Goal: Check status: Check status

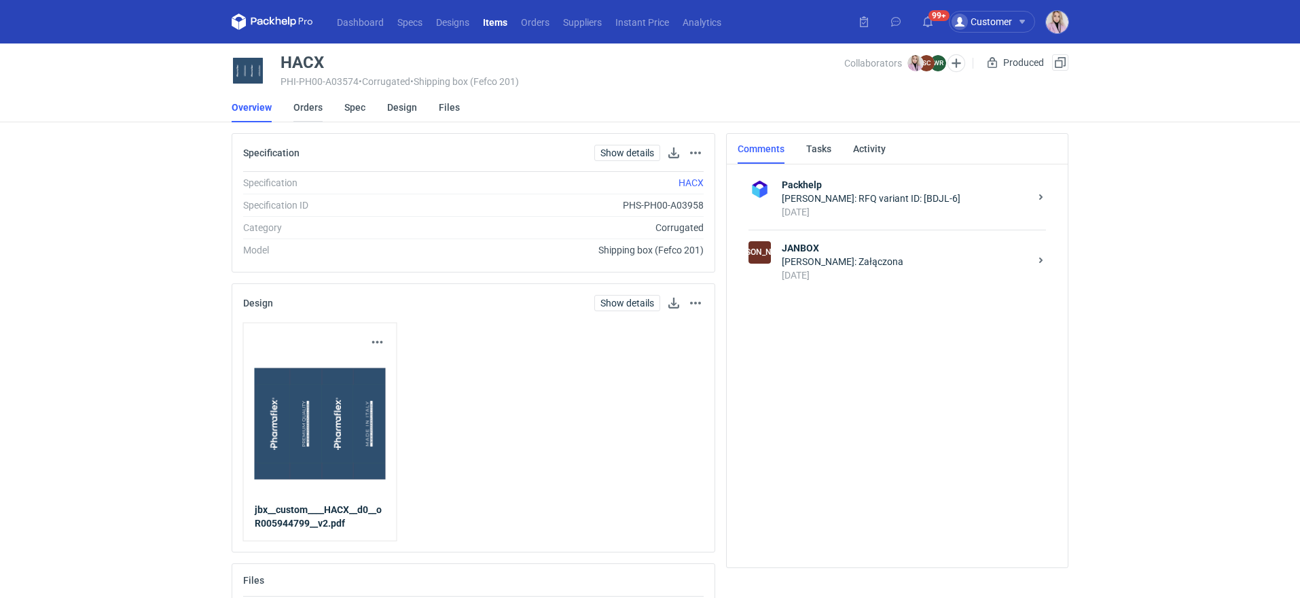
click at [310, 106] on link "Orders" at bounding box center [307, 107] width 29 height 30
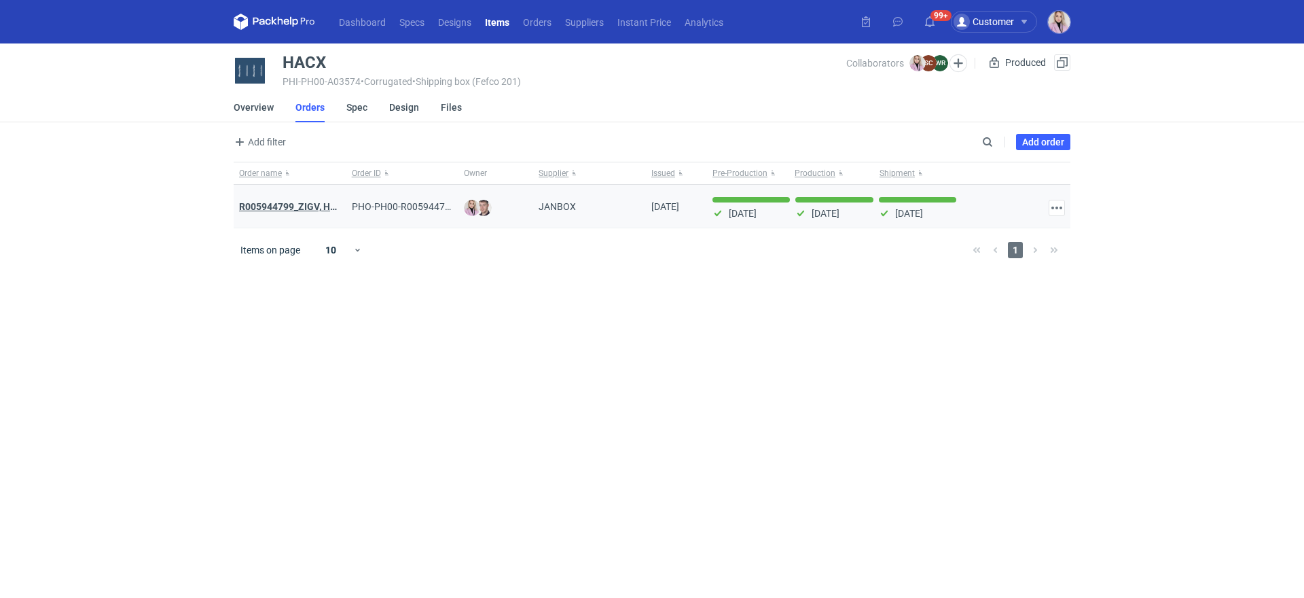
click at [270, 202] on strong "R005944799_ZIGV, HACX" at bounding box center [293, 206] width 109 height 11
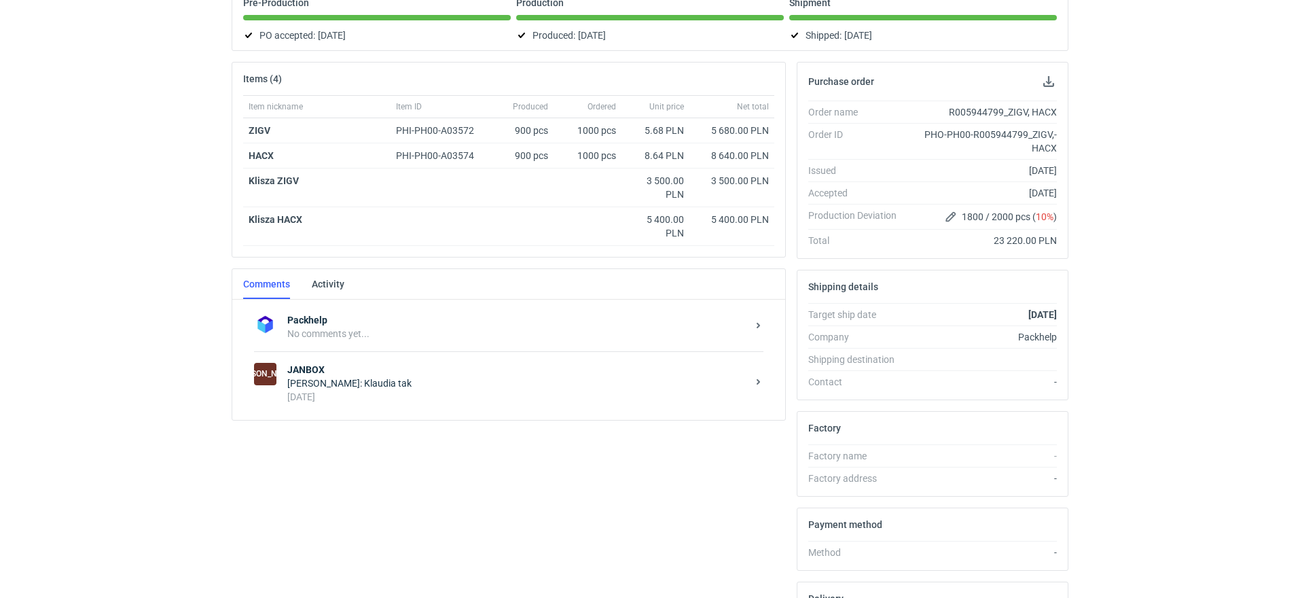
scroll to position [171, 0]
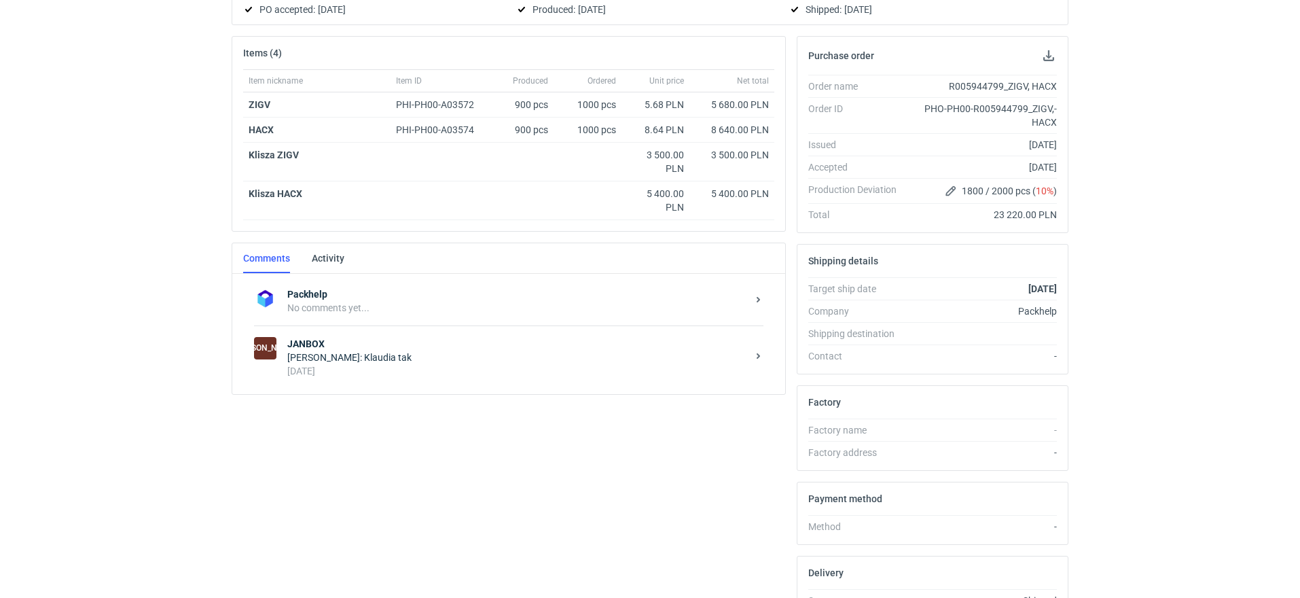
click at [414, 384] on div "JA JANBOX Sylwia Cichórz: Klaudia tak 2 years ago" at bounding box center [508, 356] width 509 height 63
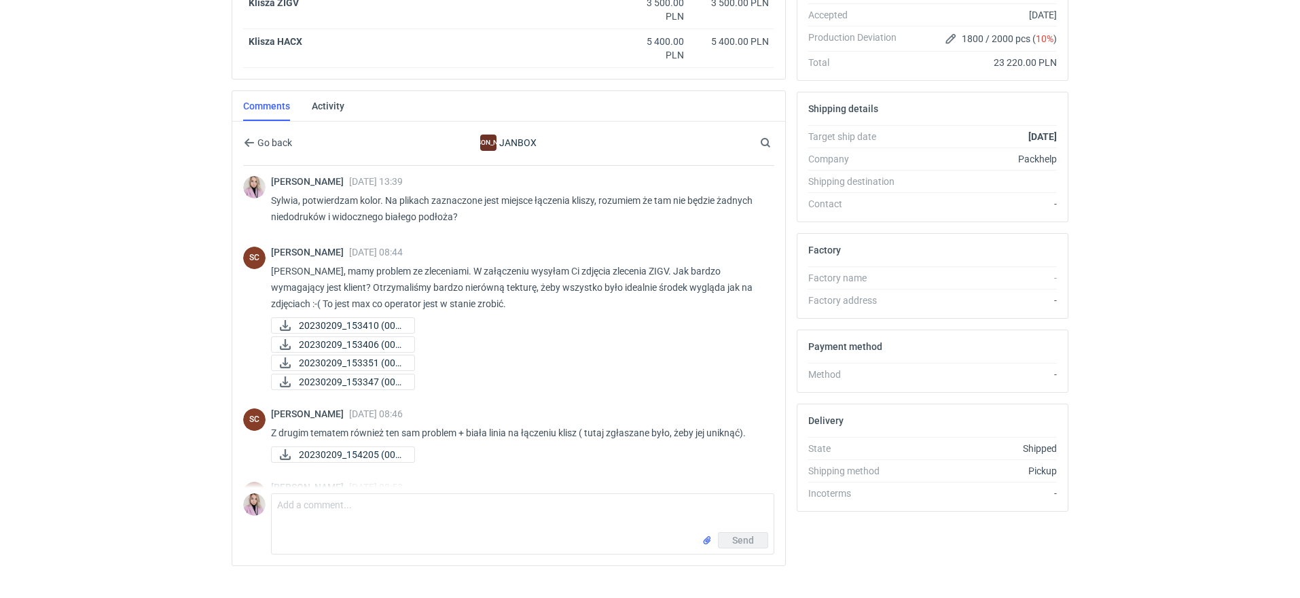
scroll to position [104, 0]
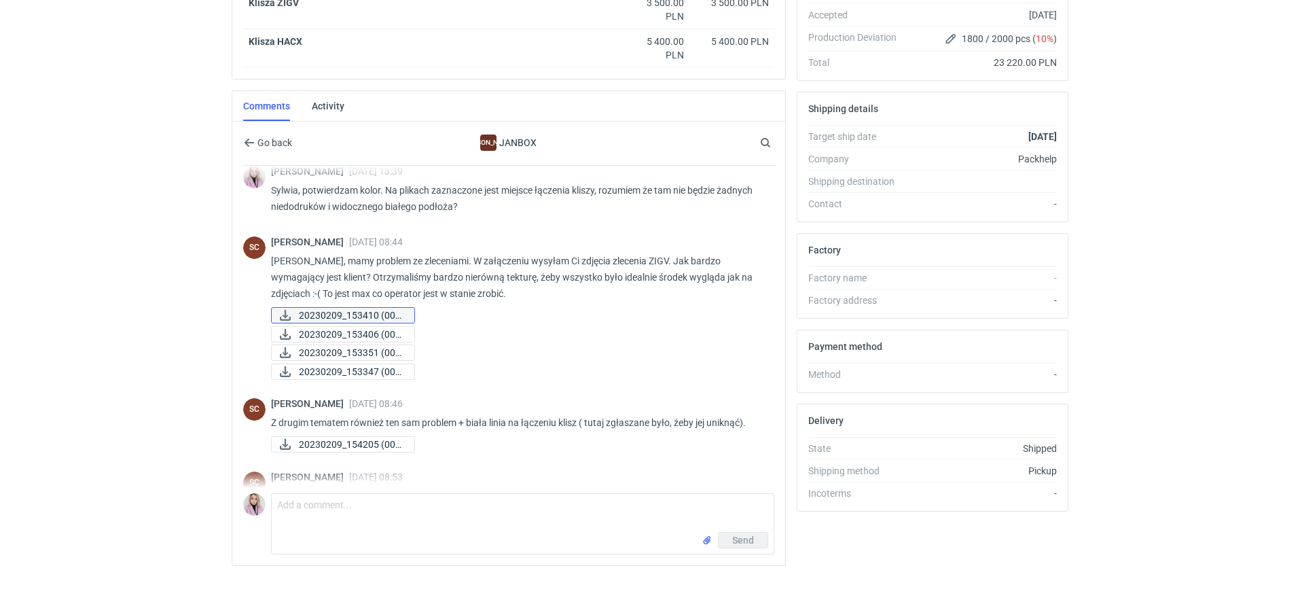
click at [351, 309] on span "20230209_153410 (002..." at bounding box center [351, 315] width 105 height 15
click at [348, 328] on span "20230209_153406 (002..." at bounding box center [351, 334] width 105 height 15
click at [367, 351] on span "20230209_153351 (002..." at bounding box center [351, 352] width 105 height 15
click at [365, 352] on span "20230209_153351 (002..." at bounding box center [351, 352] width 105 height 15
click at [359, 368] on span "20230209_153347 (002..." at bounding box center [351, 371] width 105 height 15
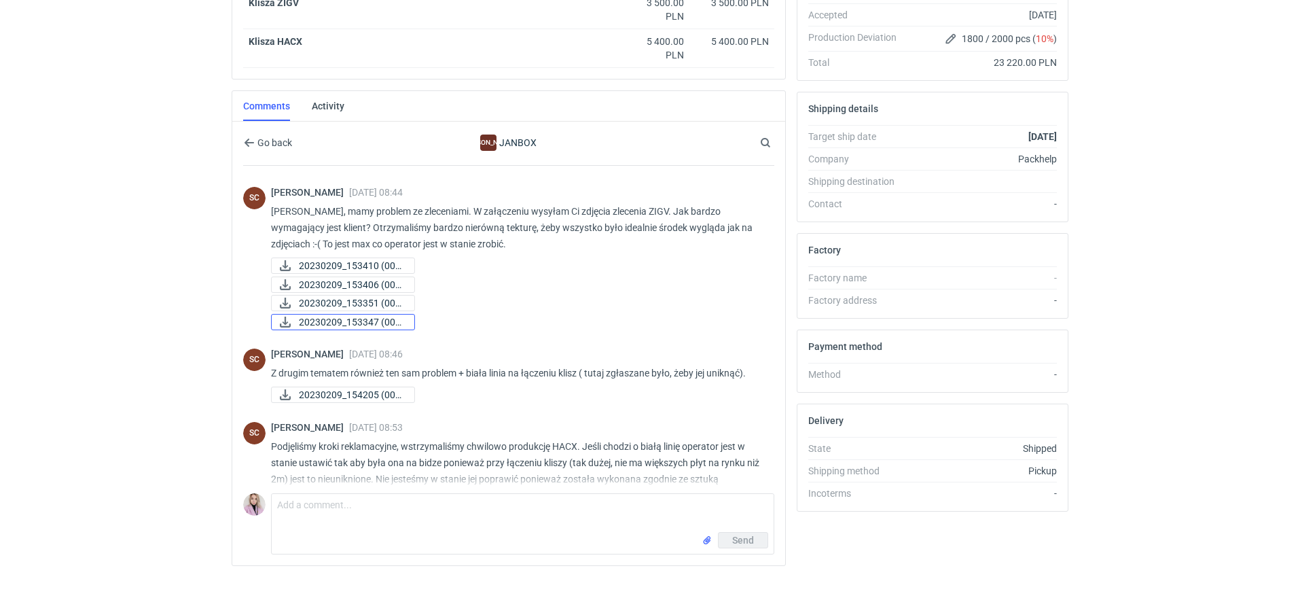
scroll to position [158, 0]
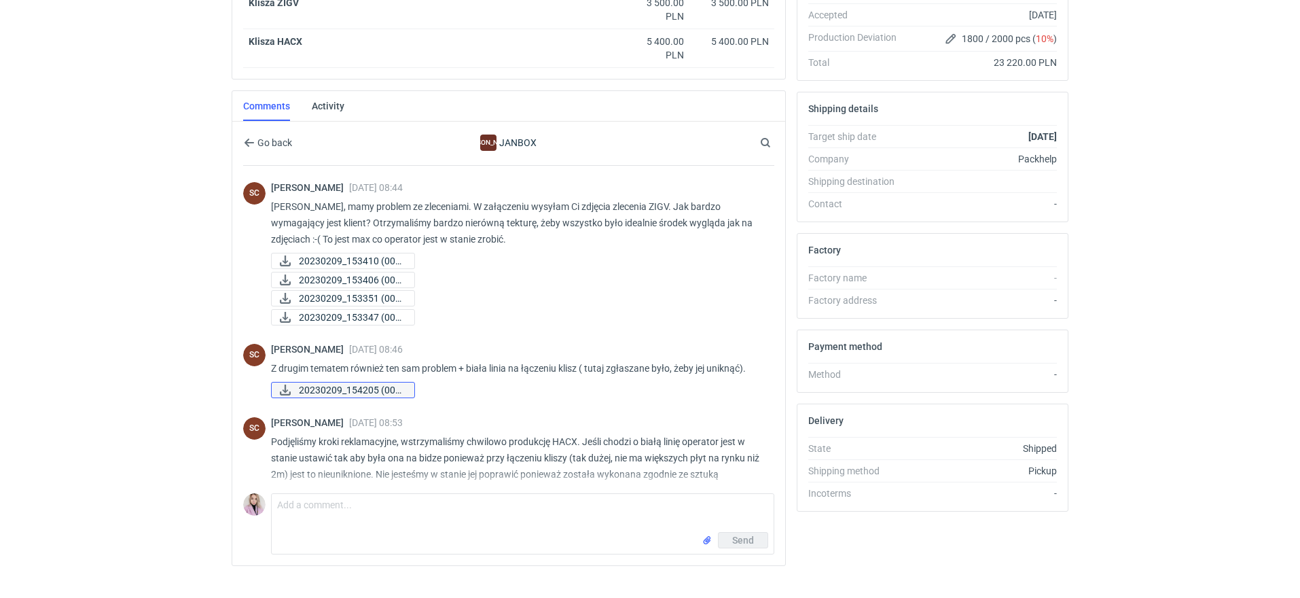
click at [399, 388] on span "20230209_154205 (003..." at bounding box center [351, 389] width 105 height 15
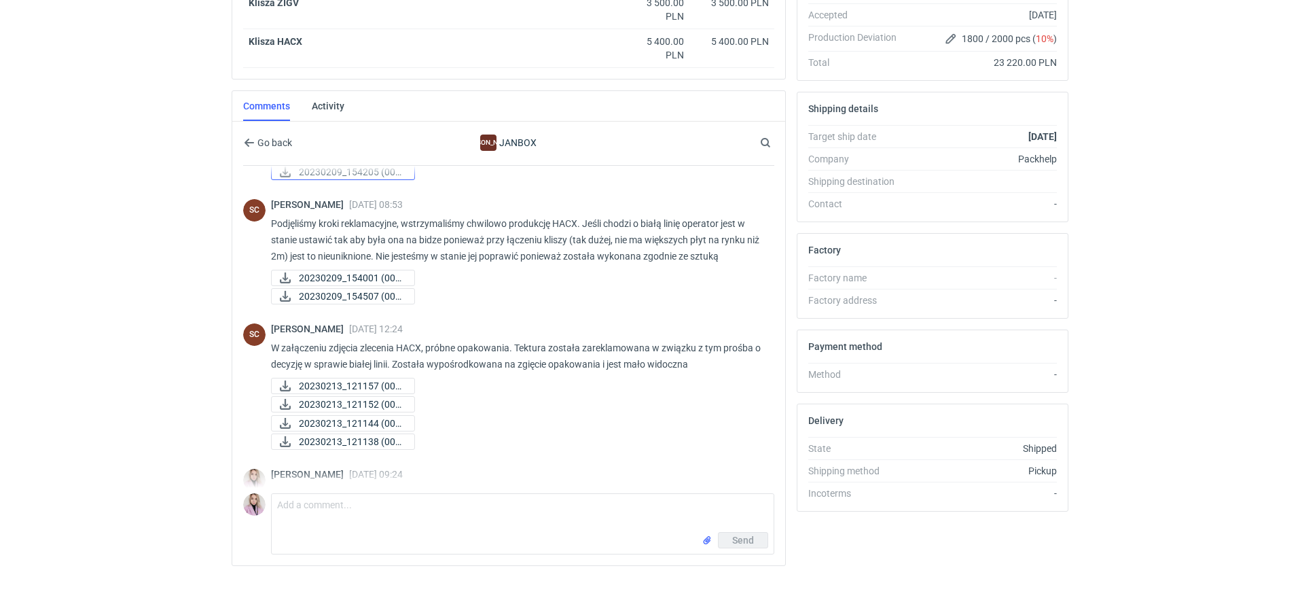
scroll to position [387, 0]
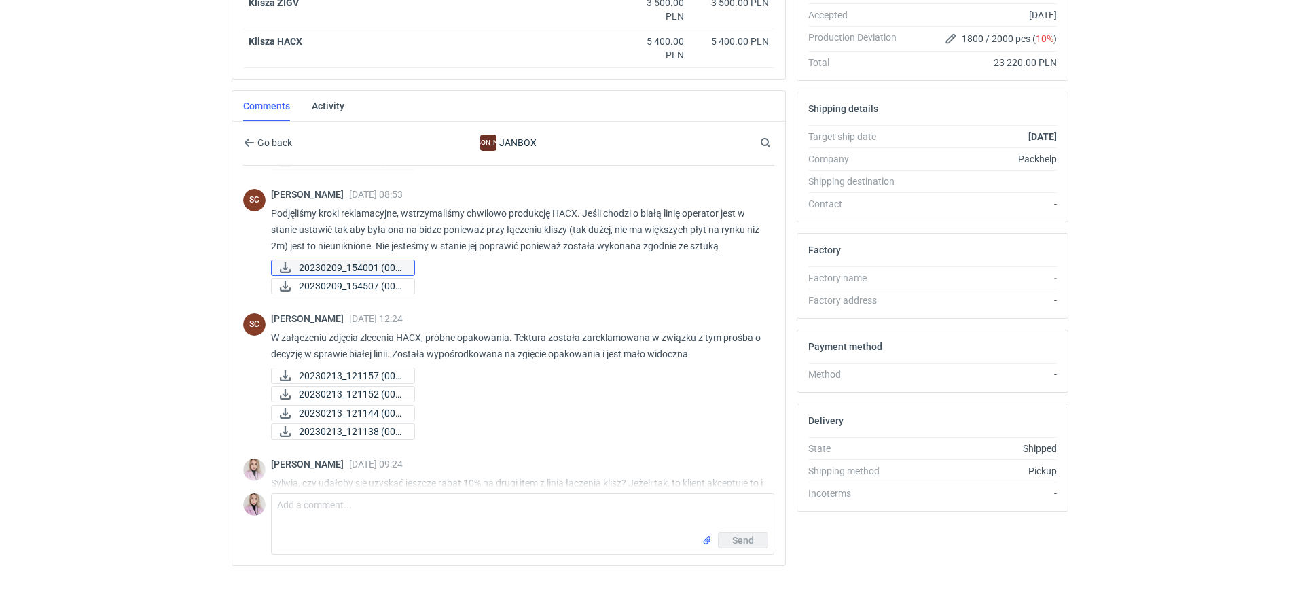
click at [358, 260] on span "20230209_154001 (003..." at bounding box center [351, 267] width 105 height 15
click at [384, 282] on span "20230209_154507 (005..." at bounding box center [351, 286] width 105 height 15
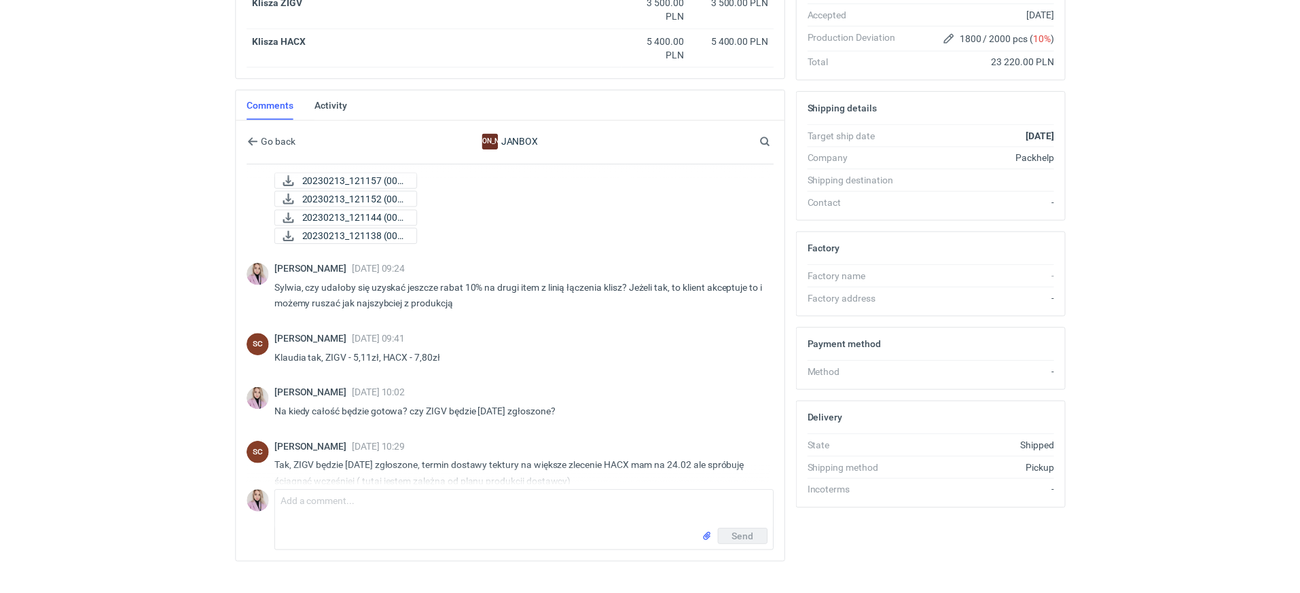
scroll to position [523, 0]
